Goal: Communication & Community: Ask a question

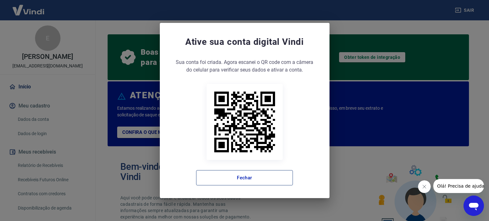
click at [271, 178] on button "Fechar" at bounding box center [244, 177] width 97 height 15
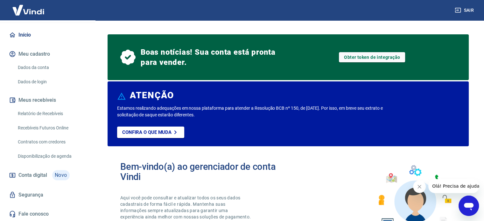
scroll to position [59, 0]
click at [53, 110] on link "Relatório de Recebíveis" at bounding box center [51, 113] width 72 height 13
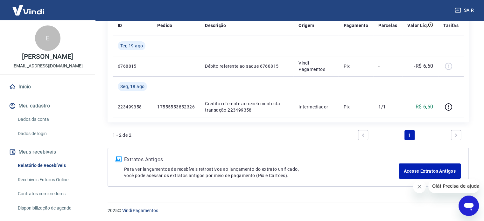
scroll to position [59, 0]
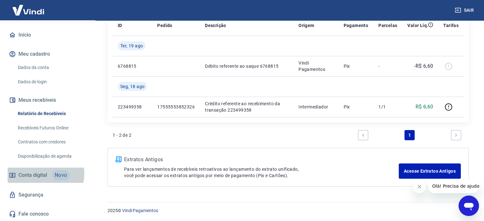
click at [43, 174] on span "Conta digital" at bounding box center [32, 175] width 29 height 9
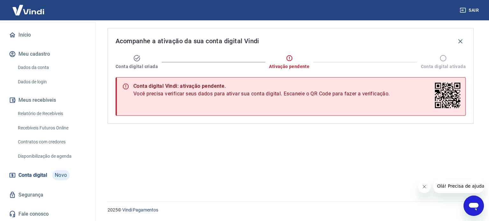
click at [32, 29] on link "Início" at bounding box center [48, 35] width 80 height 14
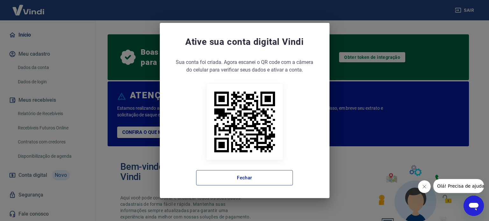
click at [274, 176] on button "Fechar" at bounding box center [244, 177] width 97 height 15
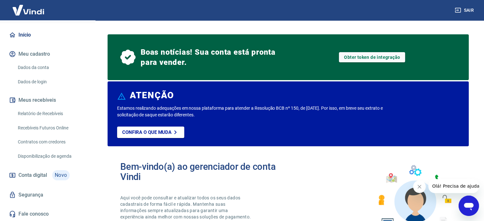
click at [467, 206] on icon "Abrir janela de mensagens" at bounding box center [469, 207] width 10 height 8
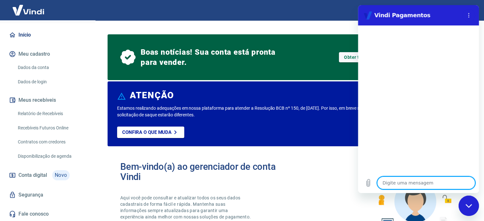
click at [436, 185] on textarea at bounding box center [426, 183] width 98 height 13
type textarea "o"
type textarea "x"
type textarea "O"
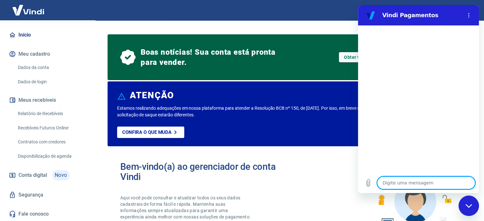
type textarea "x"
type textarea "Oá"
type textarea "x"
type textarea "O"
type textarea "x"
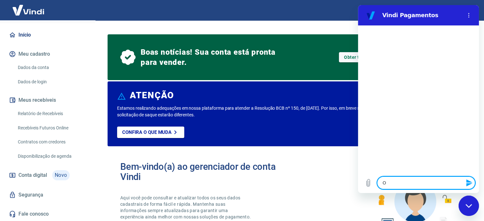
type textarea "Ol"
type textarea "x"
type textarea "Olá"
type textarea "x"
type textarea "Olá!"
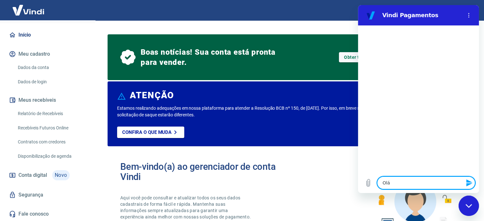
type textarea "x"
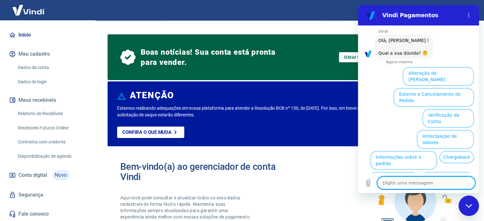
scroll to position [48, 0]
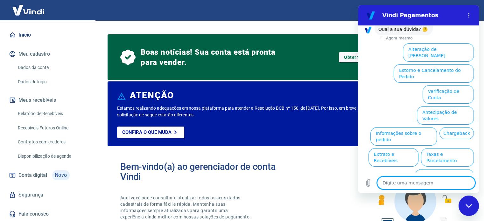
click at [406, 179] on textarea at bounding box center [426, 183] width 98 height 13
click at [405, 179] on textarea at bounding box center [426, 183] width 98 height 13
type textarea "O"
type textarea "x"
type textarea "Ou"
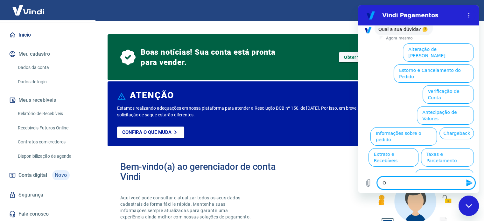
type textarea "x"
type textarea "Out"
type textarea "x"
type textarea "Outr"
type textarea "x"
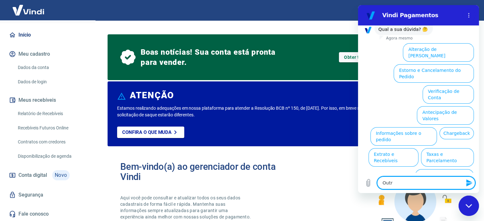
type textarea "Outro"
type textarea "x"
type textarea "Outros"
type textarea "x"
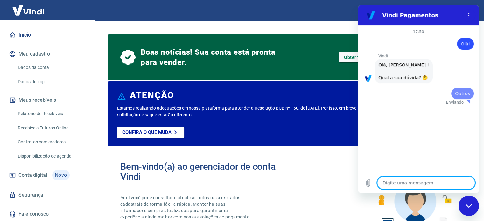
scroll to position [0, 0]
type textarea "x"
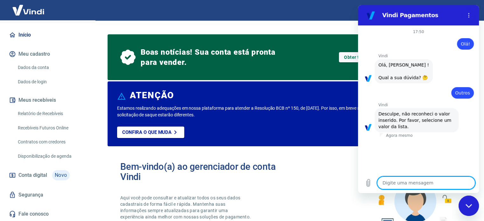
click at [403, 184] on textarea at bounding box center [426, 183] width 98 height 13
type textarea "O"
type textarea "x"
type textarea "Ol"
type textarea "x"
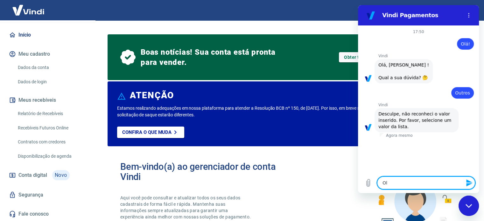
type textarea "Ola"
type textarea "x"
type textarea "Ol"
type textarea "x"
type textarea "O"
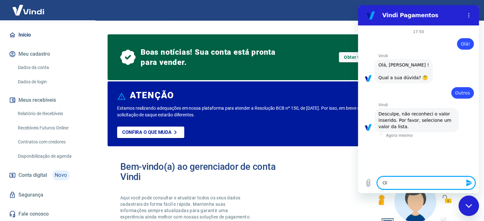
type textarea "x"
type textarea "Ok"
type textarea "x"
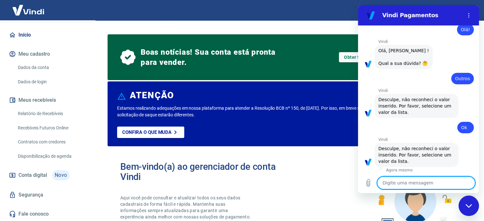
scroll to position [16, 0]
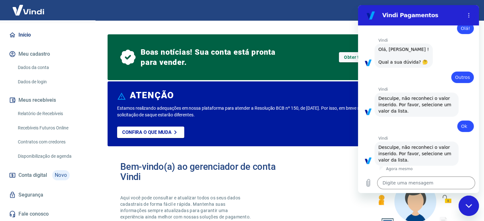
click at [404, 89] on p "Vindi" at bounding box center [428, 89] width 101 height 5
click at [402, 72] on div "diz: Outros" at bounding box center [416, 75] width 116 height 15
click at [406, 185] on textarea at bounding box center [426, 183] width 98 height 13
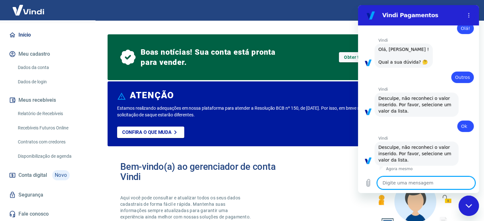
click at [406, 185] on textarea at bounding box center [426, 183] width 98 height 13
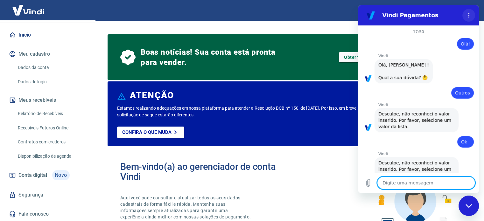
click at [467, 10] on button "Menu de opções" at bounding box center [468, 15] width 13 height 13
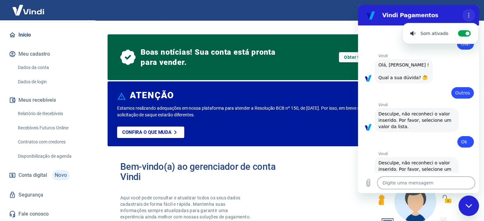
click at [467, 10] on button "Menu de opções" at bounding box center [468, 15] width 13 height 13
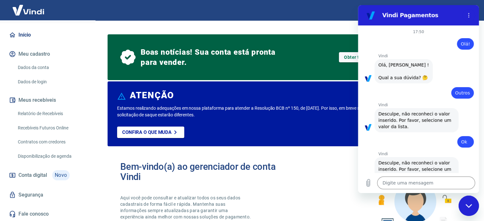
click at [467, 215] on div "Fechar janela de mensagens" at bounding box center [468, 205] width 19 height 19
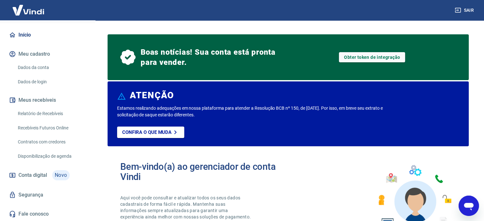
click at [467, 212] on icon "Abrir janela de mensagens" at bounding box center [468, 205] width 11 height 11
type textarea "x"
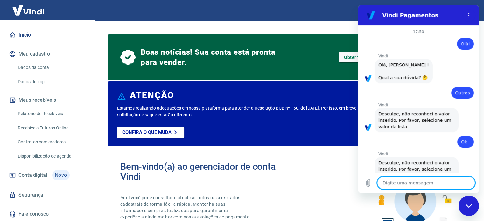
click at [407, 183] on textarea at bounding box center [426, 183] width 98 height 13
type textarea "O"
type textarea "x"
type textarea "Ol"
type textarea "x"
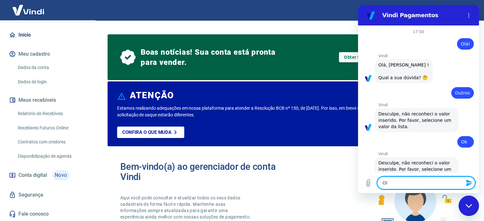
type textarea "Olá"
type textarea "x"
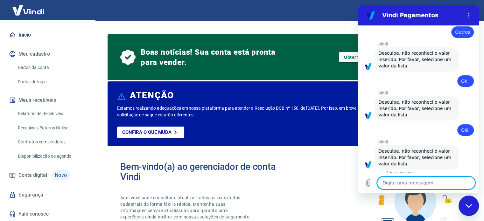
scroll to position [65, 0]
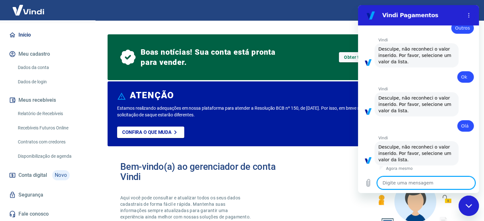
click at [462, 28] on span "Outros" at bounding box center [462, 27] width 15 height 5
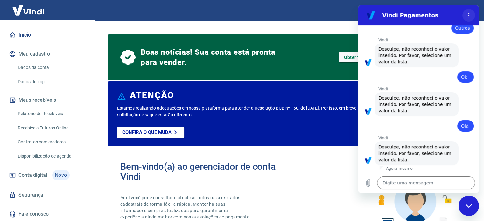
click at [470, 14] on icon "Menu de opções" at bounding box center [468, 15] width 5 height 5
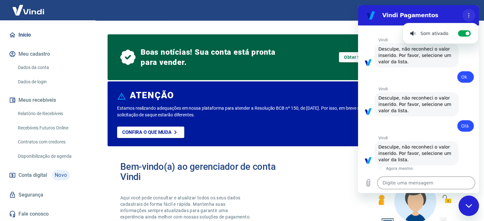
click at [470, 14] on icon "Menu de opções" at bounding box center [468, 15] width 5 height 5
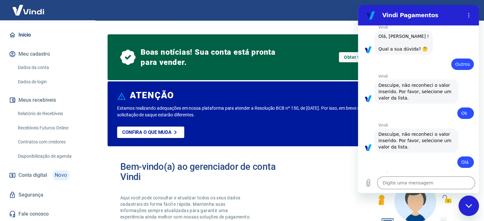
scroll to position [0, 0]
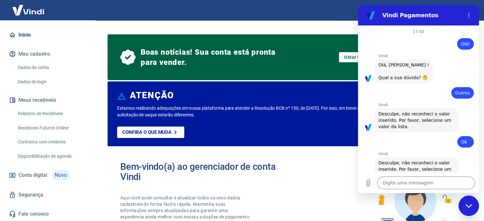
click at [453, 58] on p "Vindi" at bounding box center [428, 55] width 101 height 5
click at [420, 80] on span "Olá, Evelly Kate Moreira de Oliveira ! Qual a sua dúvida? 🤔" at bounding box center [403, 71] width 51 height 18
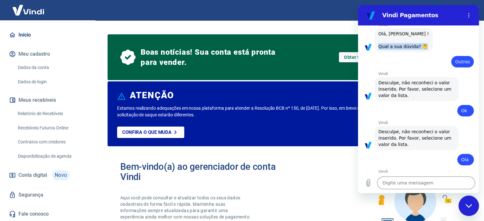
scroll to position [65, 0]
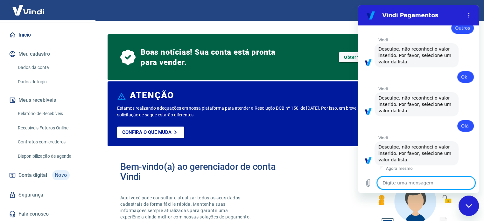
click at [408, 184] on textarea at bounding box center [426, 183] width 98 height 13
click at [404, 178] on textarea at bounding box center [426, 183] width 98 height 13
click at [445, 171] on div at bounding box center [418, 171] width 121 height 1
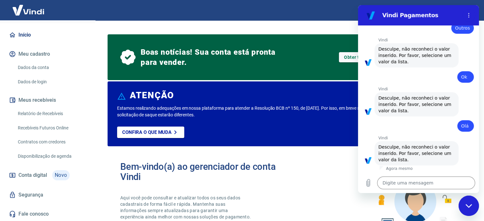
click at [475, 204] on div "Fechar janela de mensagens" at bounding box center [468, 205] width 19 height 19
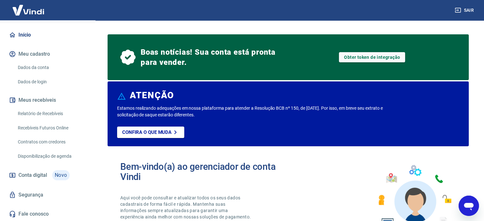
click at [472, 203] on icon "Abrir janela de mensagens" at bounding box center [468, 205] width 11 height 11
type textarea "x"
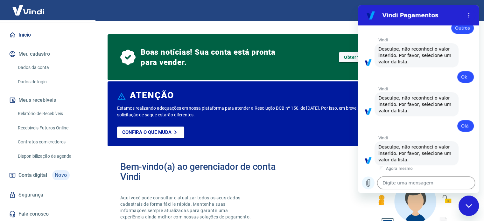
click at [370, 184] on icon "Carregar arquivo" at bounding box center [368, 182] width 3 height 7
click at [432, 140] on p "Vindi" at bounding box center [428, 138] width 101 height 5
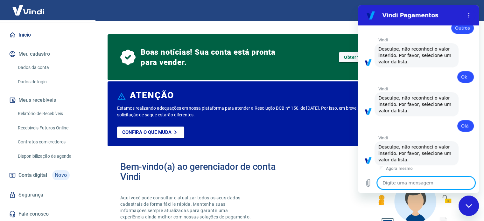
click at [426, 184] on textarea at bounding box center [426, 183] width 98 height 13
type textarea "?"
type textarea "x"
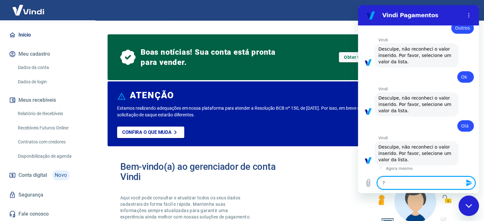
type textarea "??"
type textarea "x"
type textarea "???"
type textarea "x"
type textarea "????"
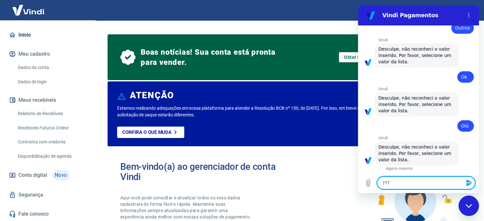
type textarea "x"
type textarea "?????"
type textarea "x"
type textarea "??????"
type textarea "x"
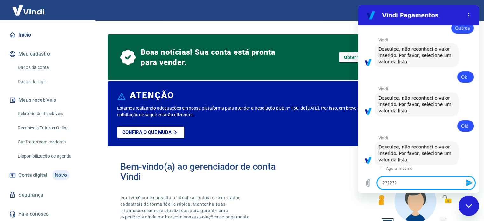
type textarea "??????"
type textarea "x"
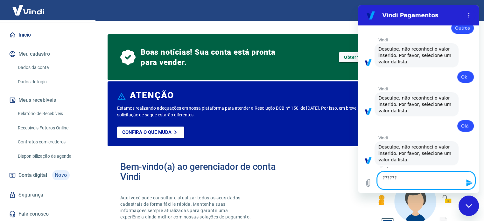
type textarea "??????"
type textarea "x"
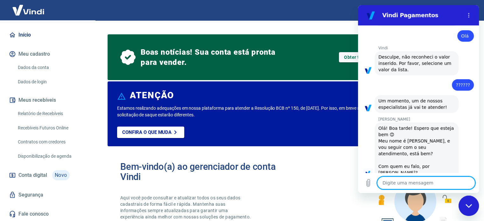
scroll to position [155, 0]
type textarea "x"
click at [405, 181] on textarea at bounding box center [426, 183] width 98 height 13
type textarea "B"
type textarea "x"
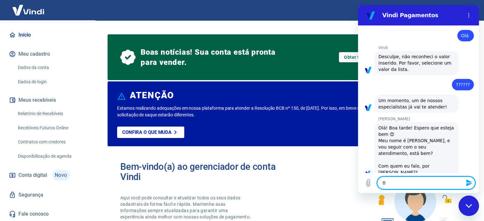
type textarea "Bo"
type textarea "x"
type textarea "Boa"
type textarea "x"
type textarea "Boa"
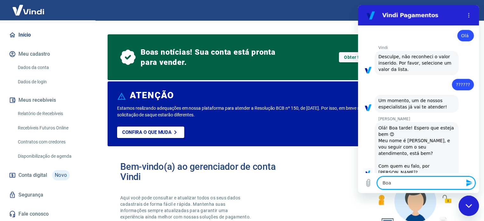
type textarea "x"
type textarea "Boa t"
type textarea "x"
type textarea "Boa ta"
type textarea "x"
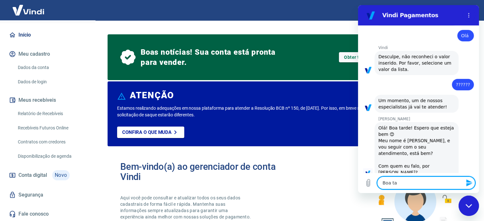
type textarea "Boa tar"
type textarea "x"
type textarea "Boa tard"
type textarea "x"
type textarea "Boa tarde"
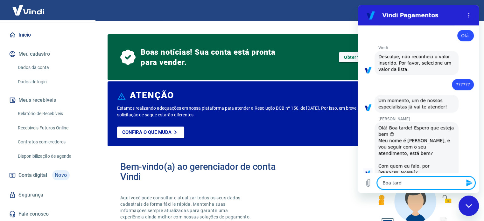
type textarea "x"
type textarea "Boa tarde!"
type textarea "x"
type textarea "Boa tarde!"
type textarea "x"
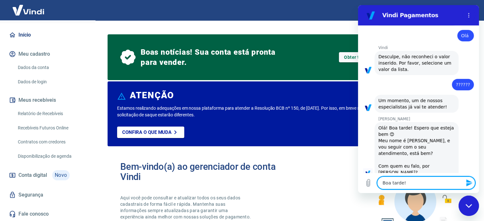
type textarea "Boa tarde! O"
type textarea "x"
type textarea "Boa tarde! On"
type textarea "x"
type textarea "Boa tarde! Ont"
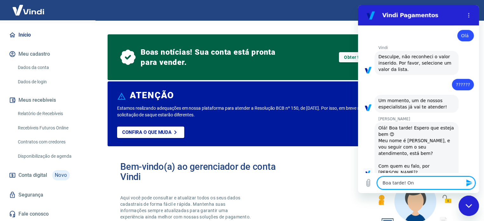
type textarea "x"
type textarea "Boa tarde! Onte"
type textarea "x"
type textarea "Boa tarde! Ontem"
type textarea "x"
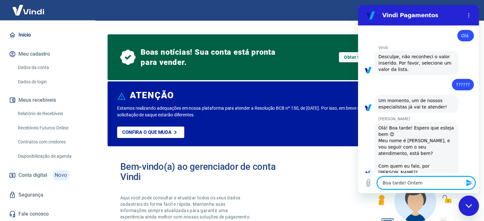
type textarea "Boa tarde! Ontem"
type textarea "x"
type textarea "Boa tarde! Ontem r"
type textarea "x"
type textarea "Boa tarde! Ontem re"
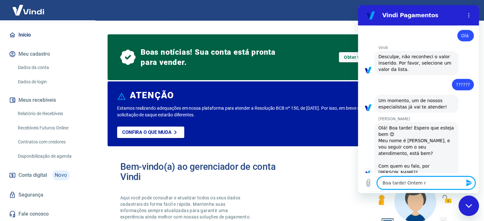
type textarea "x"
type textarea "Boa tarde! Ontem rec"
type textarea "x"
type textarea "Boa tarde! Ontem rece"
type textarea "x"
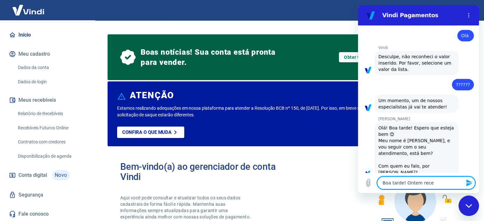
type textarea "Boa tarde! Ontem receb"
type textarea "x"
type textarea "Boa tarde! Ontem recebi"
type textarea "x"
type textarea "Boa tarde! Ontem recebi"
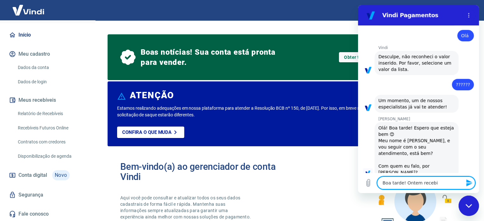
type textarea "x"
type textarea "Boa tarde! Ontem recebi u"
type textarea "x"
type textarea "Boa tarde! Ontem recebi u,"
type textarea "x"
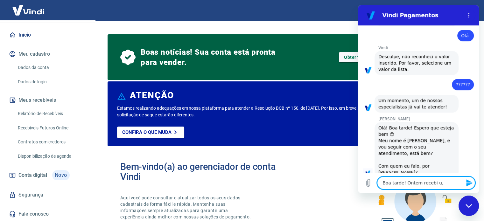
type textarea "Boa tarde! Ontem recebi u"
type textarea "x"
type textarea "Boa tarde! Ontem recebi um"
type textarea "x"
type textarea "Boa tarde! Ontem recebi um"
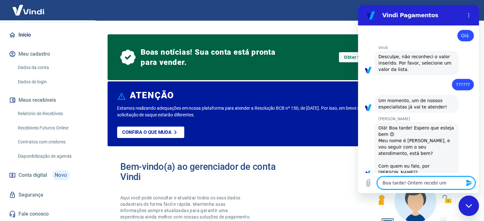
type textarea "x"
type textarea "Boa tarde! Ontem recebi um e"
type textarea "x"
type textarea "Boa tarde! Ontem recebi um e-"
type textarea "x"
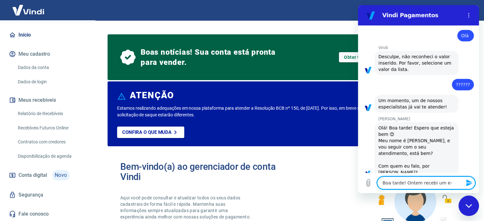
type textarea "Boa tarde! Ontem recebi um e-m"
type textarea "x"
type textarea "Boa tarde! Ontem recebi um e-ma"
type textarea "x"
type textarea "Boa tarde! Ontem recebi um e-mai"
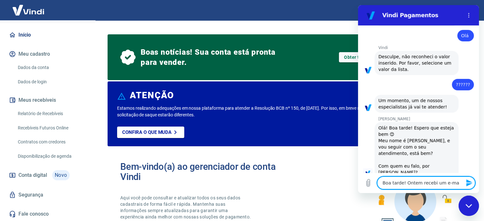
type textarea "x"
type textarea "Boa tarde! Ontem recebi um e-mail"
type textarea "x"
type textarea "Boa tarde! Ontem recebi um e-mail"
type textarea "x"
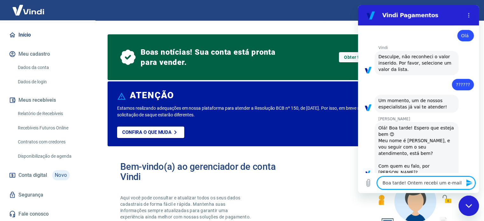
type textarea "Boa tarde! Ontem recebi um e-mail"
type textarea "x"
type textarea "Boa tarde! Ontem recebi um e-mail,"
type textarea "x"
type textarea "Boa tarde! Ontem recebi um e-mail,"
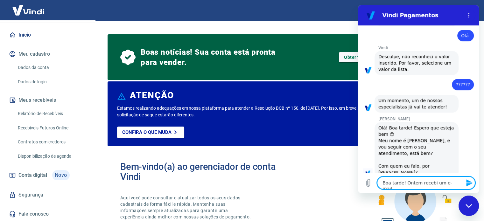
type textarea "x"
type textarea "Boa tarde! Ontem recebi um e-mail, d"
type textarea "x"
type textarea "Boa tarde! Ontem recebi um e-mail, di"
type textarea "x"
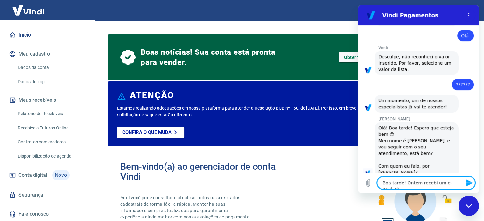
type textarea "Boa tarde! Ontem recebi um e-mail, diz"
type textarea "x"
type textarea "Boa tarde! Ontem recebi um e-mail, dizen"
type textarea "x"
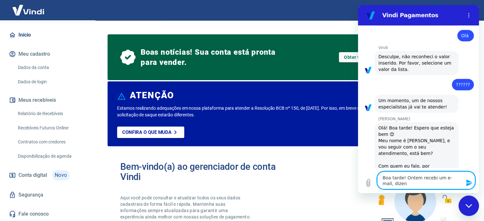
type textarea "Boa tarde! Ontem recebi um e-mail, dizend"
type textarea "x"
type textarea "Boa tarde! Ontem recebi um e-mail, dizendo"
type textarea "x"
type textarea "Boa tarde! Ontem recebi um e-mail, dizendo"
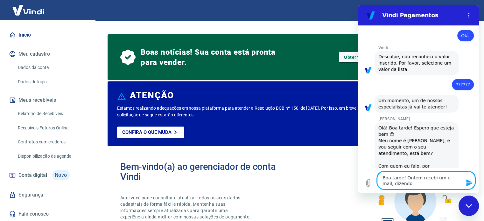
type textarea "x"
type textarea "Boa tarde! Ontem recebi um e-mail, dizendo q"
type textarea "x"
type textarea "Boa tarde! Ontem recebi um e-mail, dizendo qu"
type textarea "x"
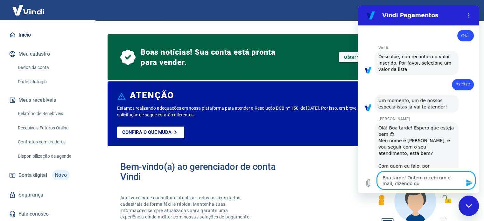
type textarea "Boa tarde! Ontem recebi um e-mail, dizendo que"
type textarea "x"
type textarea "Boa tarde! Ontem recebi um e-mail, dizendo que"
type textarea "x"
type textarea "Boa tarde! Ontem recebi um e-mail, dizendo que"
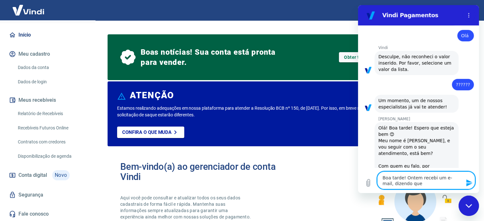
type textarea "x"
type textarea "Boa tarde! Ontem recebi um e-mail, dizendo qu"
type textarea "x"
type textarea "Boa tarde! Ontem recebi um e-mail, dizendo q"
type textarea "x"
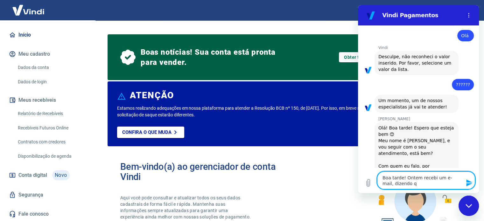
type textarea "Boa tarde! Ontem recebi um e-mail, dizendo"
type textarea "x"
type textarea "Boa tarde! Ontem recebi um e-mail, dizendo"
type textarea "x"
type textarea "Boa tarde! Ontem recebi um e-mail, dizend"
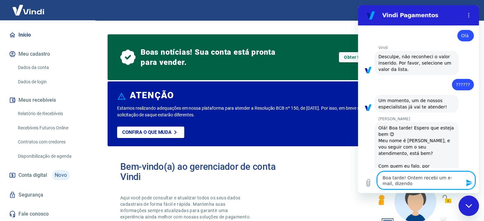
type textarea "x"
type textarea "Boa tarde! Ontem recebi um e-mail, dizen"
type textarea "x"
type textarea "Boa tarde! Ontem recebi um e-mail, dize"
type textarea "x"
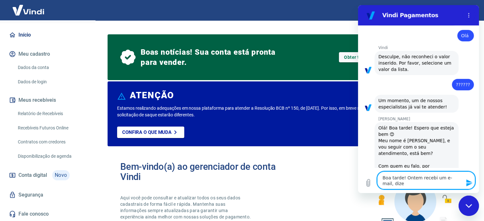
type textarea "Boa tarde! Ontem recebi um e-mail, diz"
type textarea "x"
type textarea "Boa tarde! Ontem recebi um e-mail, di"
type textarea "x"
type textarea "Boa tarde! Ontem recebi um e-mail, d"
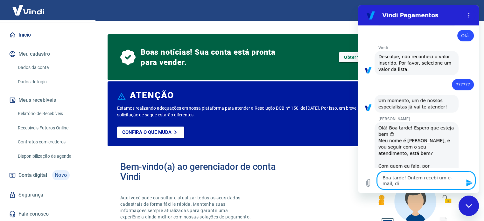
type textarea "x"
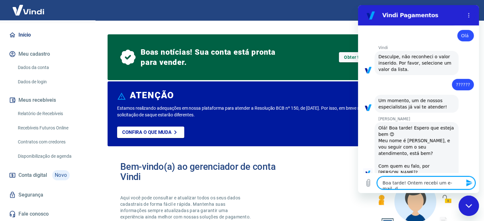
type textarea "Boa tarde! Ontem recebi um e-mail,"
type textarea "x"
type textarea "Boa tarde! Ontem recebi um e-mail,"
type textarea "x"
type textarea "Boa tarde! Ontem recebi um e-mail"
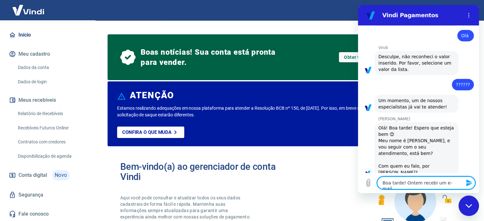
type textarea "x"
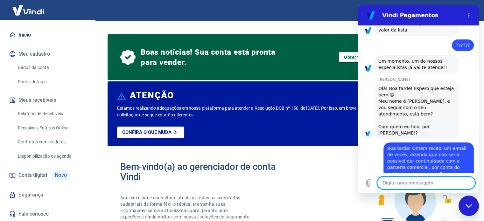
scroll to position [196, 0]
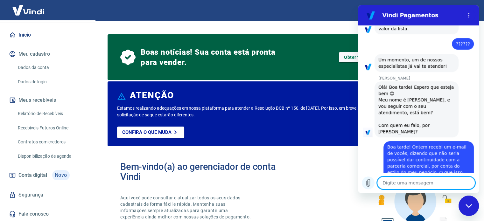
click at [368, 182] on icon "Carregar arquivo" at bounding box center [368, 183] width 8 height 8
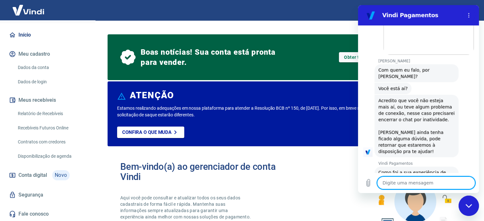
scroll to position [374, 0]
